Goal: Task Accomplishment & Management: Complete application form

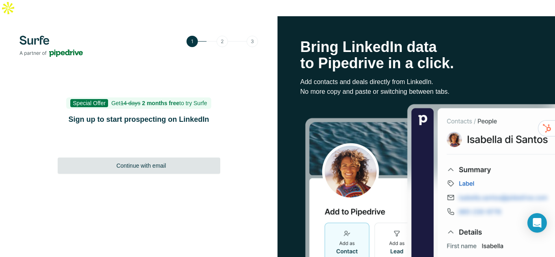
click at [157, 158] on div "Continue with email" at bounding box center [139, 166] width 162 height 16
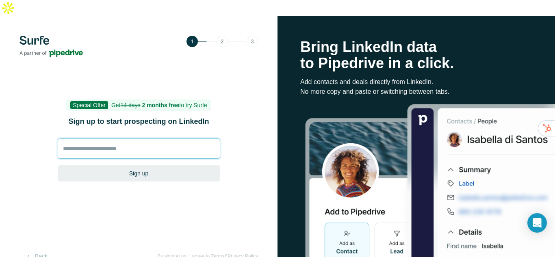
click at [168, 138] on input at bounding box center [139, 148] width 162 height 20
click at [156, 138] on input at bounding box center [139, 148] width 162 height 20
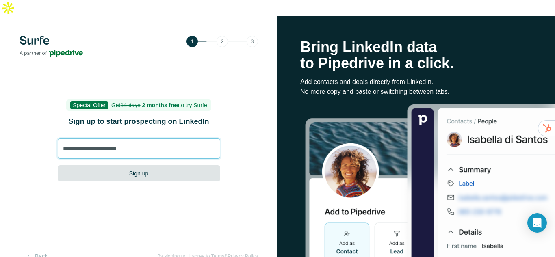
type input "**********"
click at [158, 165] on button "Sign up" at bounding box center [139, 173] width 162 height 16
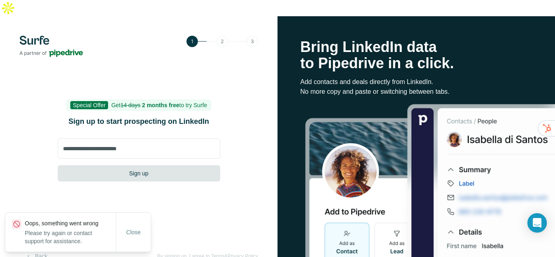
click at [158, 165] on button "Sign up" at bounding box center [139, 173] width 162 height 16
click at [137, 231] on span "Close" at bounding box center [133, 232] width 15 height 8
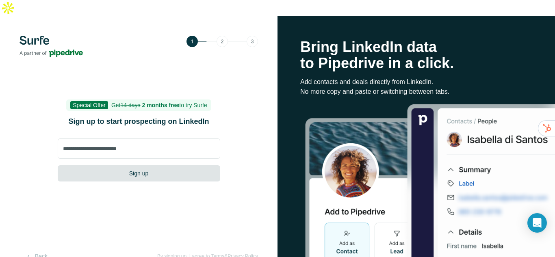
click at [139, 165] on button "Sign up" at bounding box center [139, 173] width 162 height 16
